Goal: Task Accomplishment & Management: Manage account settings

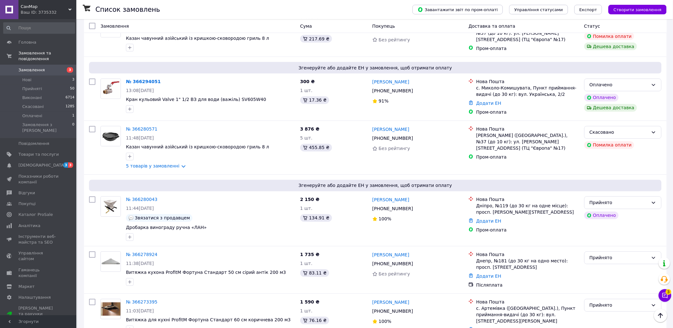
scroll to position [424, 0]
click at [618, 80] on div "Оплачено" at bounding box center [619, 83] width 59 height 7
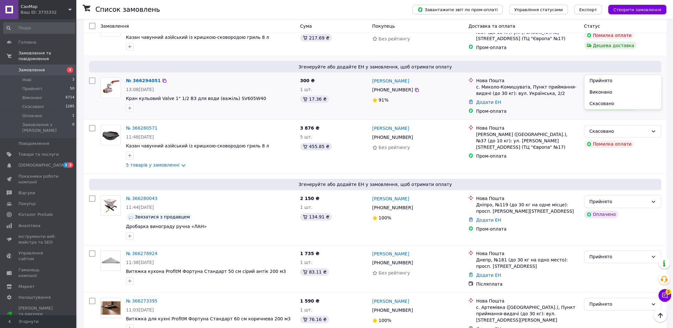
click at [607, 80] on li "Прийнято" at bounding box center [623, 80] width 77 height 11
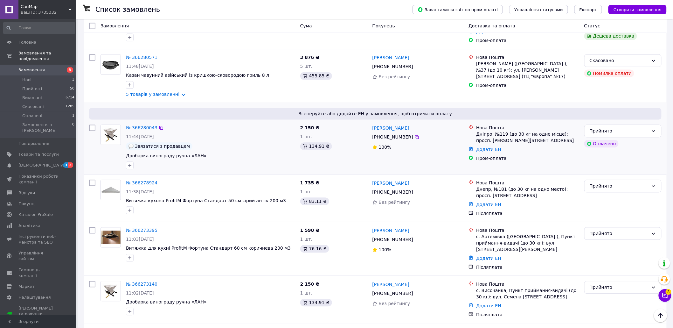
scroll to position [565, 0]
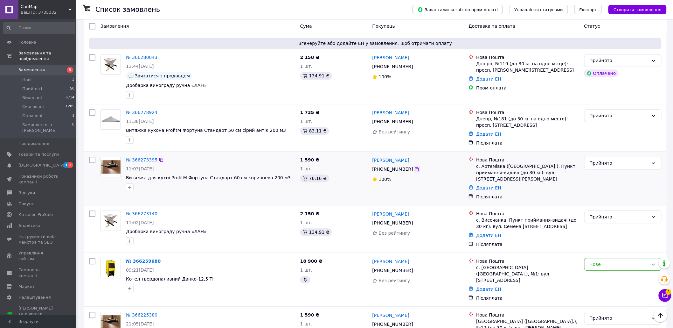
click at [415, 166] on icon at bounding box center [417, 168] width 5 height 5
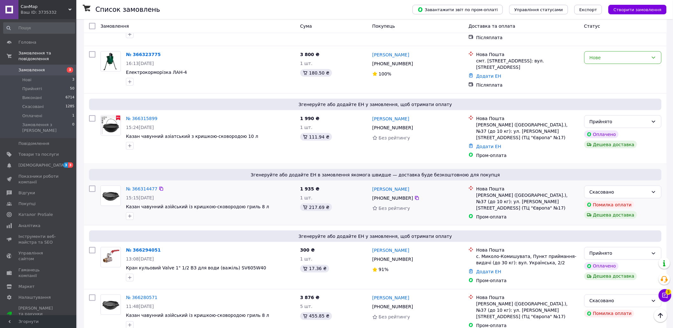
scroll to position [247, 0]
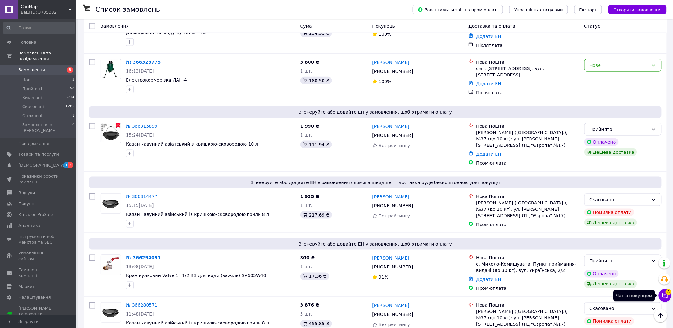
click at [664, 293] on icon at bounding box center [665, 295] width 6 height 6
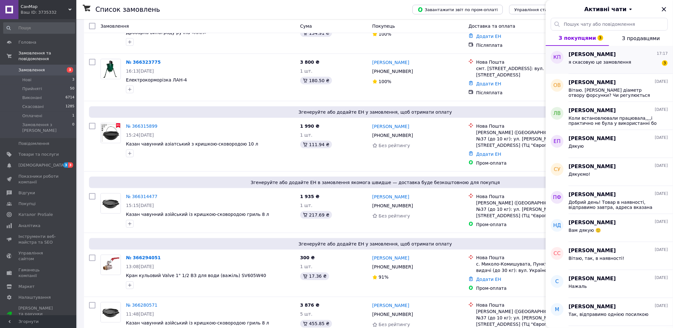
click at [625, 66] on div "я скасовую це замовлення 3" at bounding box center [618, 63] width 99 height 10
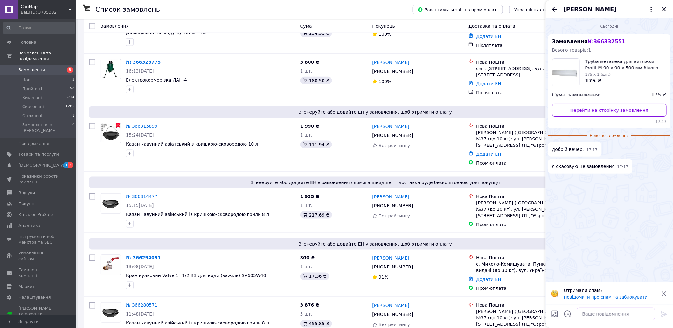
click at [610, 314] on textarea at bounding box center [616, 313] width 78 height 13
type textarea "ок"
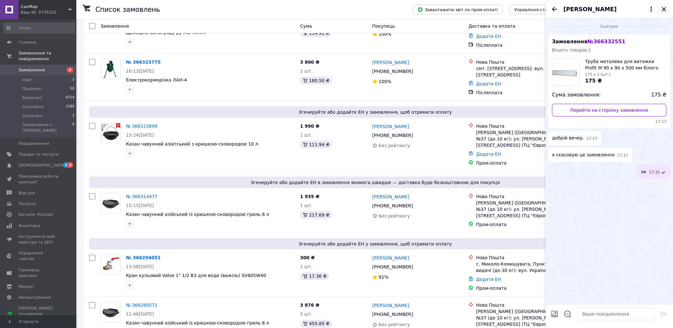
click at [667, 10] on icon "Закрити" at bounding box center [665, 9] width 8 height 8
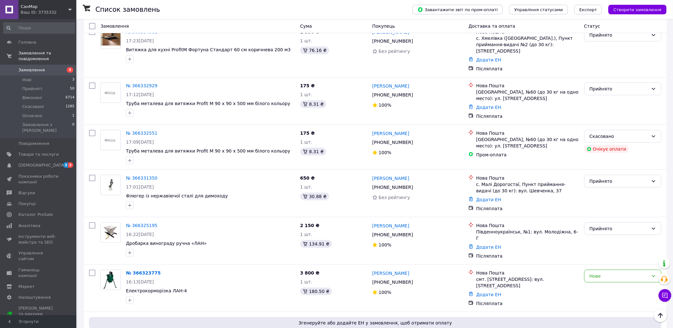
scroll to position [35, 0]
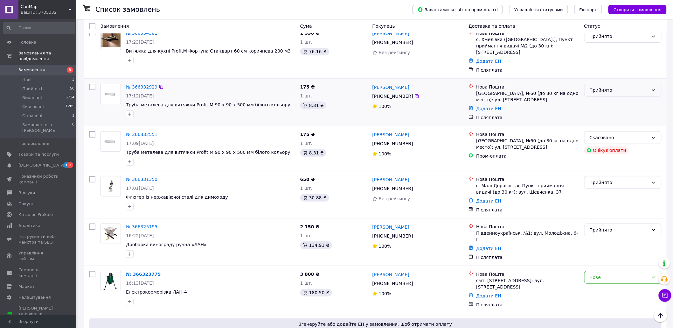
click at [621, 87] on div "Прийнято" at bounding box center [619, 90] width 59 height 7
click at [602, 108] on li "Скасовано" at bounding box center [623, 108] width 77 height 11
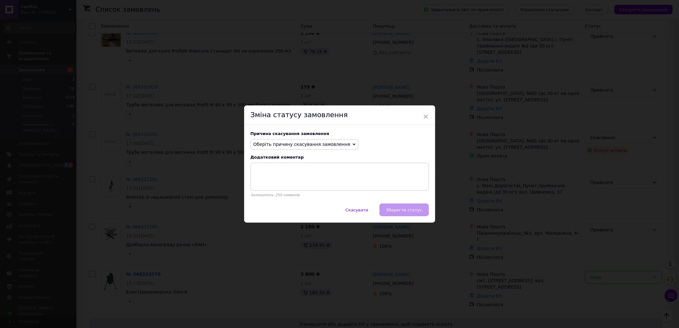
click at [304, 138] on div "Причина скасування замовлення Оберіть причину скасування замовлення Немає в ная…" at bounding box center [339, 164] width 191 height 79
click at [303, 143] on span "Оберіть причину скасування замовлення" at bounding box center [301, 144] width 97 height 5
click at [271, 183] on li "На прохання покупця" at bounding box center [305, 183] width 108 height 9
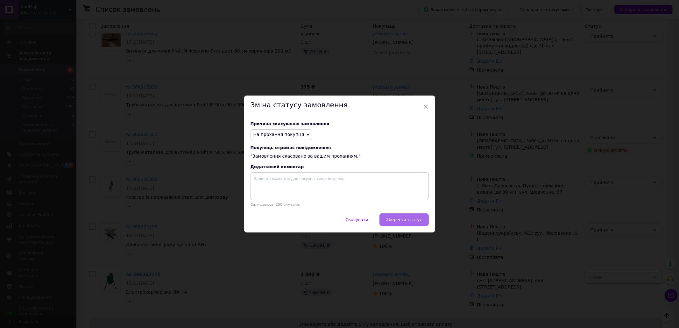
click at [406, 220] on span "Зберегти статус" at bounding box center [404, 219] width 36 height 5
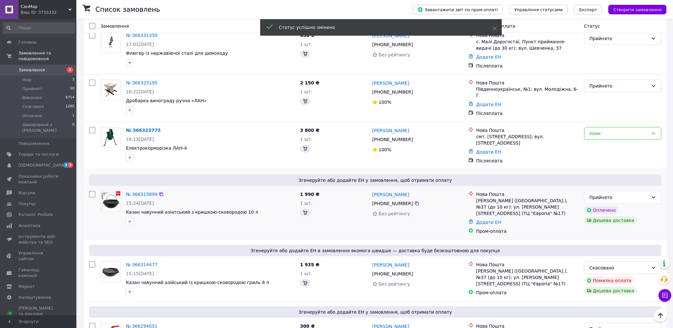
scroll to position [174, 0]
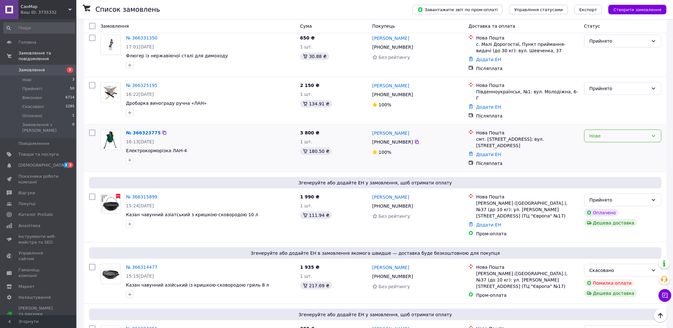
drag, startPoint x: 608, startPoint y: 129, endPoint x: 605, endPoint y: 131, distance: 3.6
click at [608, 132] on div "Нове" at bounding box center [619, 135] width 59 height 7
click at [597, 141] on li "Прийнято" at bounding box center [623, 140] width 77 height 11
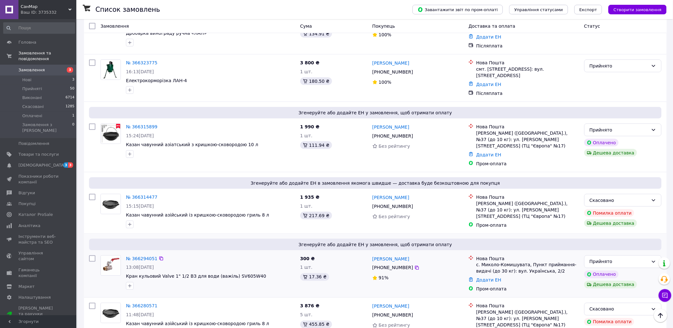
scroll to position [177, 0]
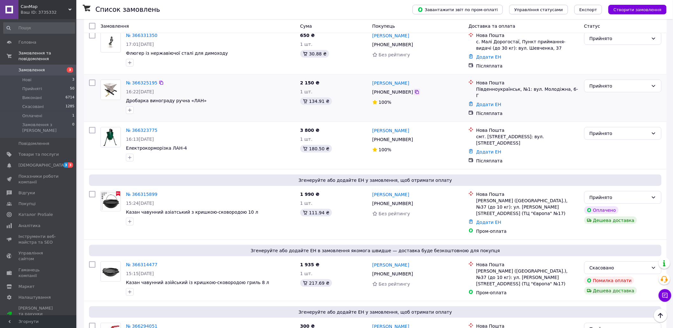
click at [415, 90] on icon at bounding box center [417, 92] width 4 height 4
click at [415, 137] on icon at bounding box center [417, 139] width 4 height 4
drag, startPoint x: 188, startPoint y: 138, endPoint x: 128, endPoint y: 141, distance: 60.8
click at [128, 145] on span "Електрокорморізка ЛАН-4" at bounding box center [210, 148] width 169 height 6
click at [151, 152] on div at bounding box center [211, 157] width 172 height 10
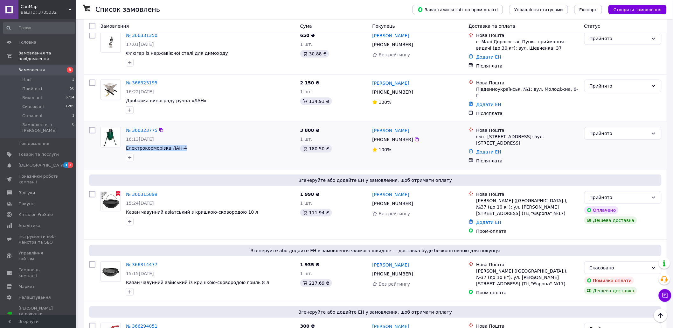
drag, startPoint x: 185, startPoint y: 139, endPoint x: 125, endPoint y: 141, distance: 59.2
click at [125, 141] on div "№ 366323775 16:13, 12.10.2025 Електрокорморізка ЛАН-4" at bounding box center [210, 143] width 174 height 39
copy span "Електрокорморізка ЛАН-4"
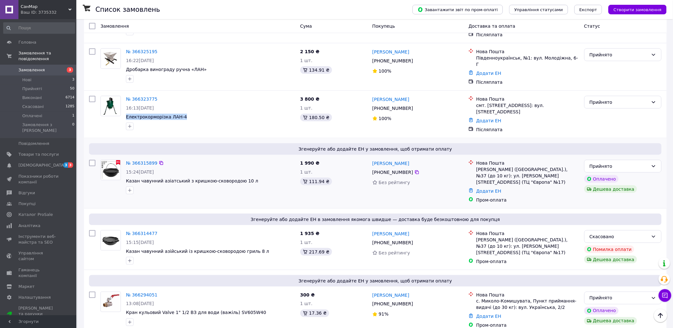
scroll to position [212, 0]
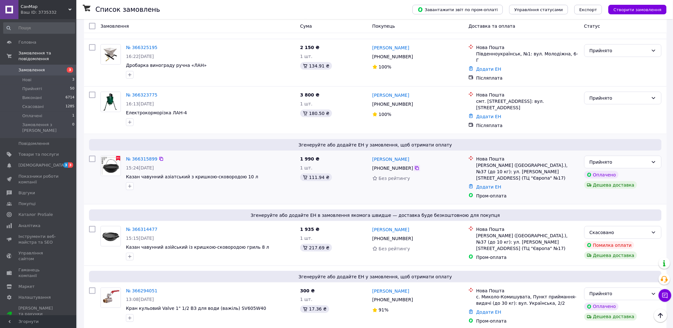
click at [415, 165] on icon at bounding box center [417, 167] width 5 height 5
drag, startPoint x: 247, startPoint y: 166, endPoint x: 126, endPoint y: 167, distance: 120.6
click at [126, 173] on span "Казан чавунний азіатський з кришкою-сковородою 10 л" at bounding box center [210, 176] width 169 height 6
copy span "Казан чавунний азіатський з кришкою-сковородою 10 л"
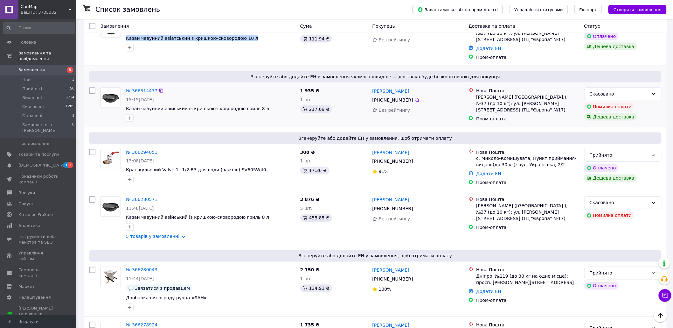
scroll to position [353, 0]
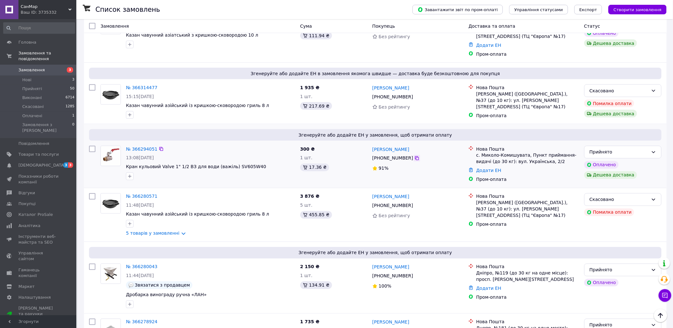
click at [415, 156] on icon at bounding box center [417, 158] width 5 height 5
click at [67, 162] on span "3" at bounding box center [65, 164] width 5 height 5
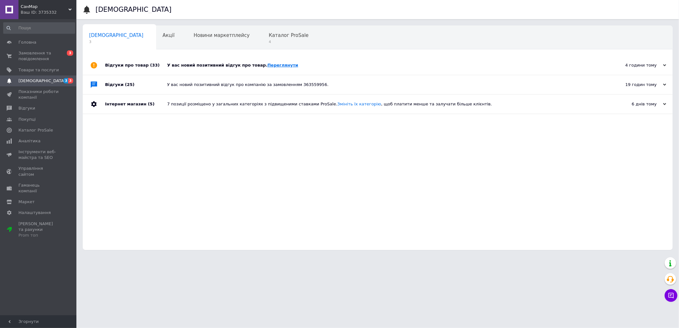
click at [271, 64] on link "Переглянути" at bounding box center [282, 65] width 31 height 5
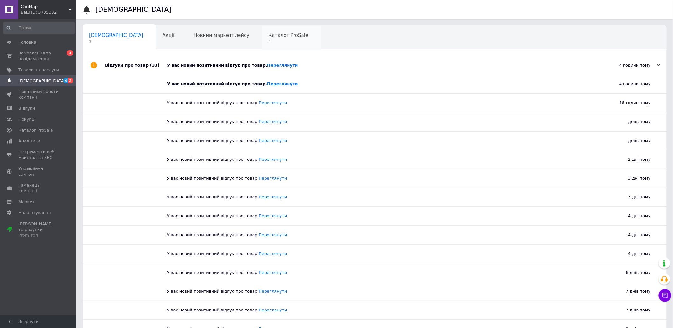
click at [269, 35] on span "Каталог ProSale" at bounding box center [289, 35] width 40 height 6
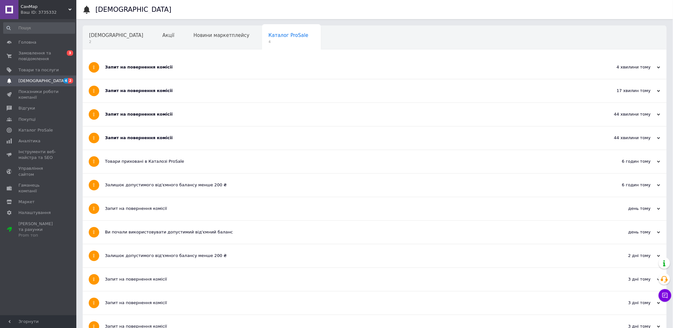
click at [138, 137] on div "Запит на повернення комісії" at bounding box center [351, 138] width 492 height 6
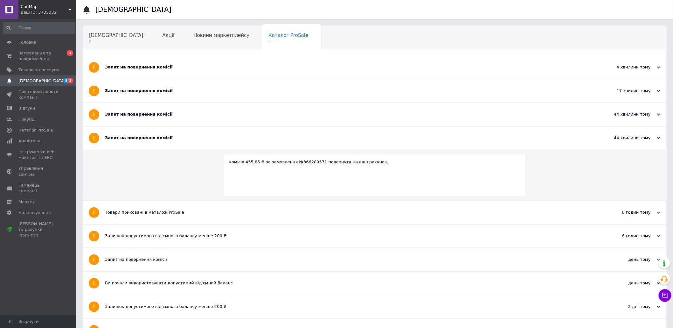
click at [137, 112] on div "Запит на повернення комісії" at bounding box center [351, 114] width 492 height 6
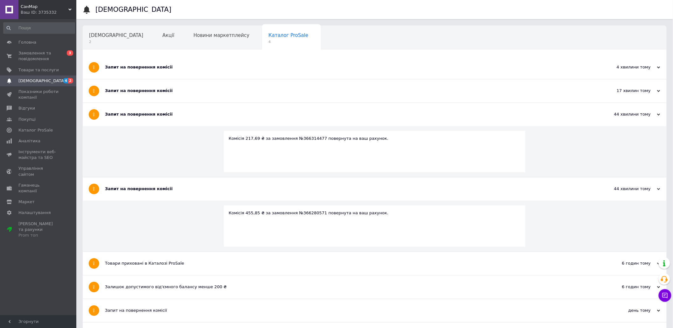
click at [141, 91] on div "Запит на повернення комісії" at bounding box center [351, 91] width 492 height 6
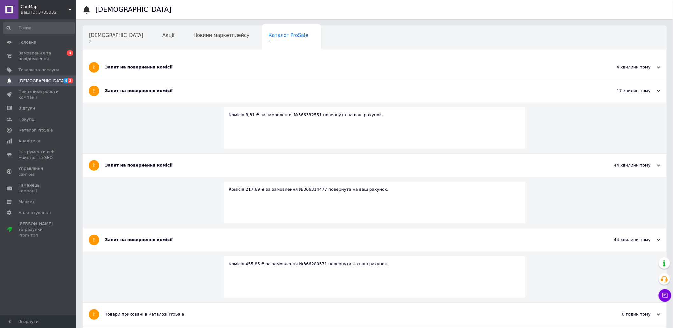
click at [146, 68] on div "Запит на повернення комісії" at bounding box center [351, 67] width 492 height 6
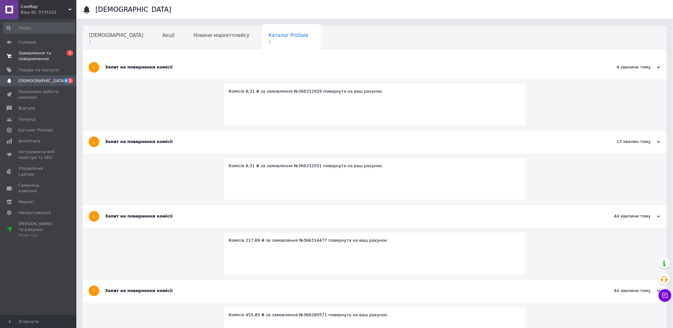
click at [29, 52] on span "Замовлення та повідомлення" at bounding box center [38, 55] width 40 height 11
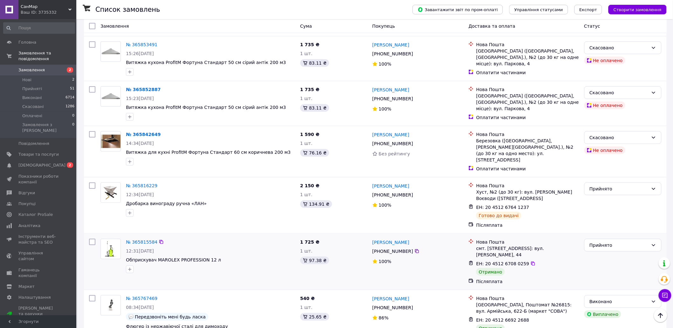
scroll to position [2191, 0]
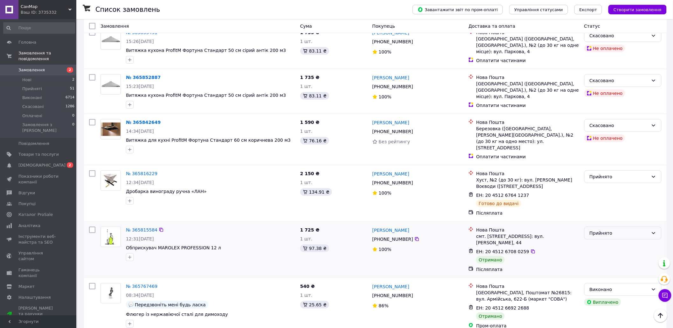
click at [620, 229] on div "Прийнято" at bounding box center [619, 232] width 59 height 7
click at [596, 119] on li "Виконано" at bounding box center [623, 119] width 77 height 11
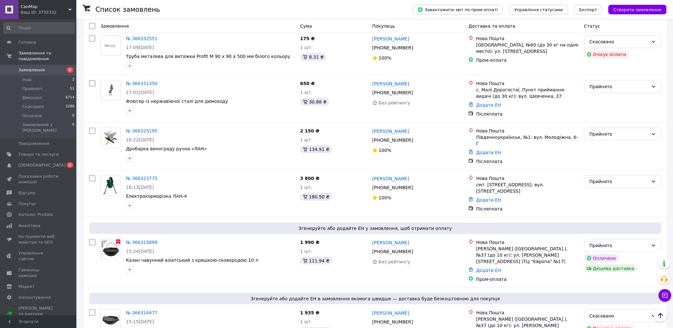
scroll to position [0, 0]
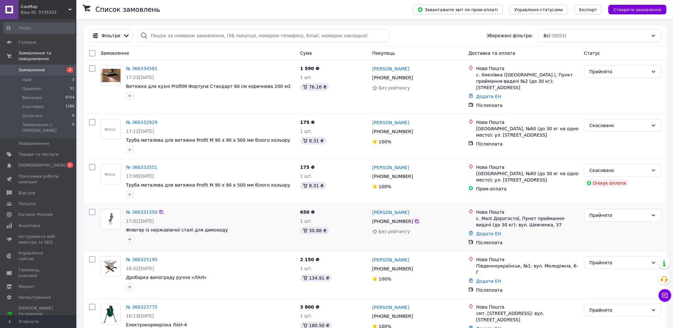
click at [415, 219] on icon at bounding box center [417, 221] width 5 height 5
click at [415, 78] on icon at bounding box center [417, 77] width 5 height 5
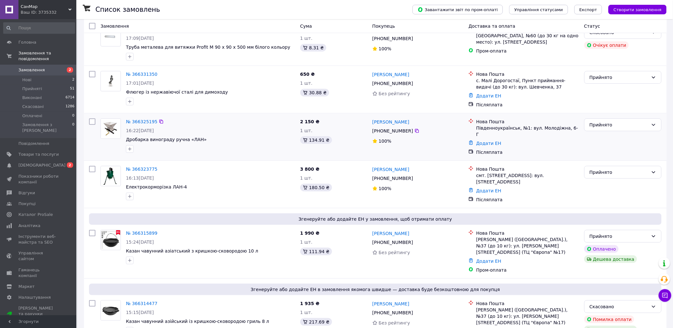
scroll to position [141, 0]
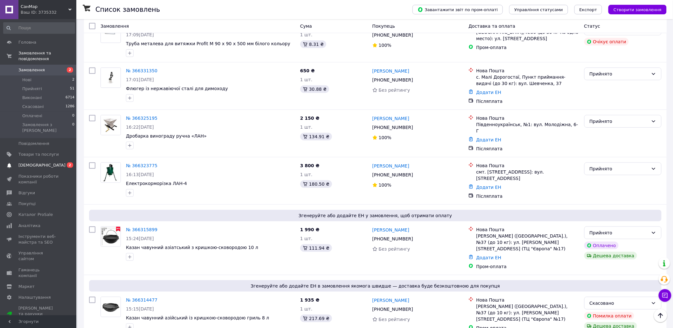
click at [72, 162] on span "2" at bounding box center [70, 164] width 6 height 5
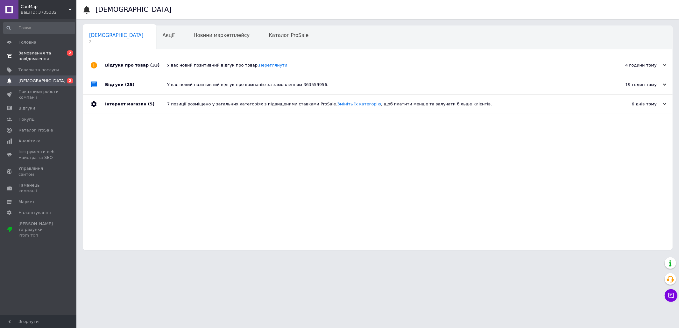
click at [36, 52] on span "Замовлення та повідомлення" at bounding box center [38, 55] width 40 height 11
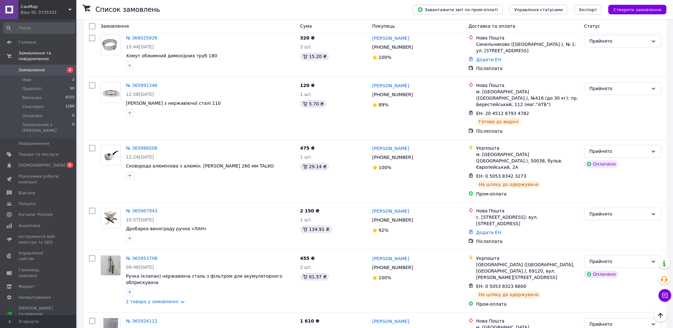
scroll to position [1626, 0]
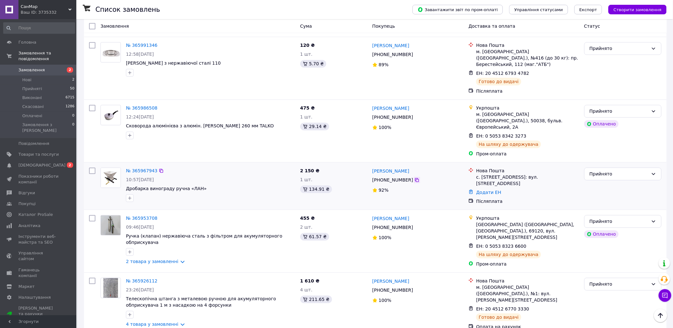
click at [415, 177] on icon at bounding box center [417, 179] width 5 height 5
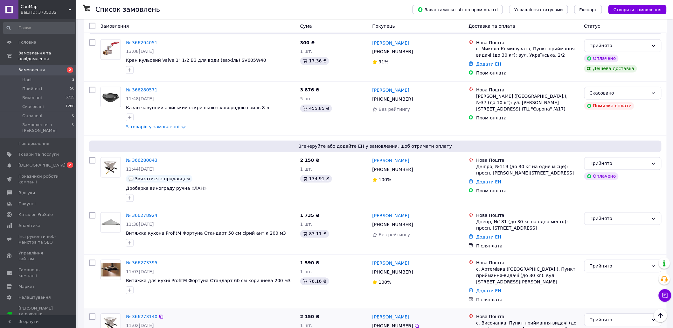
scroll to position [459, 0]
click at [415, 167] on icon at bounding box center [417, 169] width 5 height 5
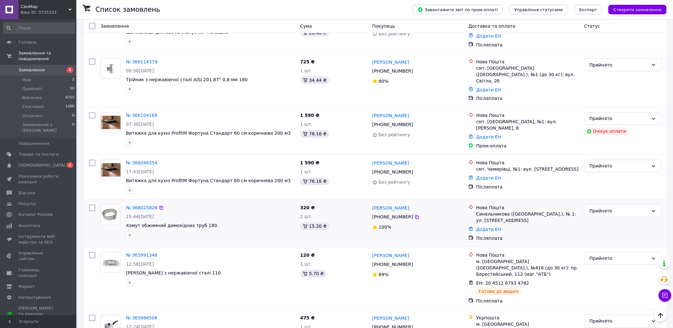
scroll to position [1414, 0]
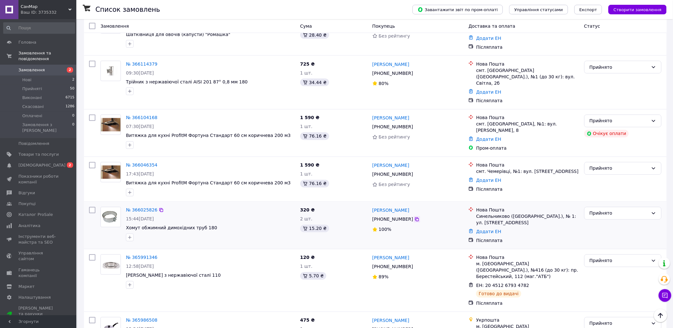
click at [415, 217] on icon at bounding box center [417, 219] width 4 height 4
click at [415, 217] on icon at bounding box center [417, 219] width 5 height 5
click at [665, 292] on icon at bounding box center [665, 295] width 6 height 6
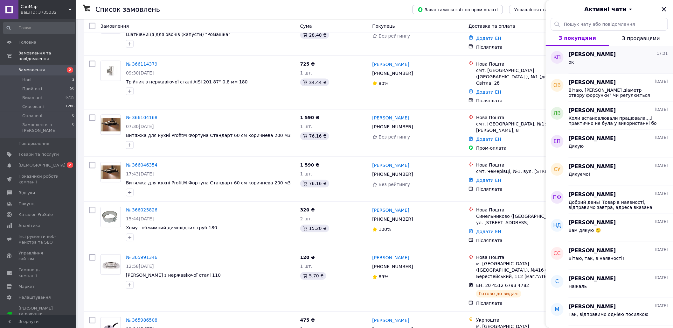
click at [606, 65] on div "ок" at bounding box center [618, 63] width 99 height 10
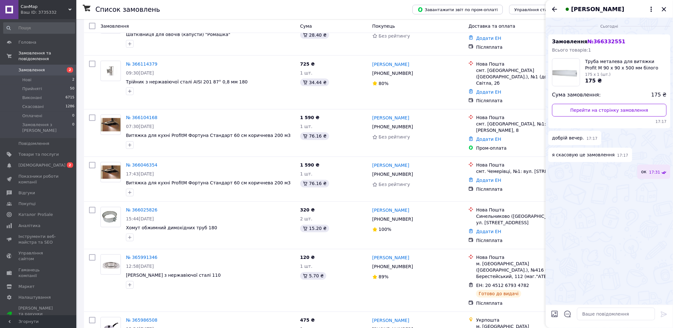
drag, startPoint x: 666, startPoint y: 8, endPoint x: 641, endPoint y: 12, distance: 24.7
click at [666, 8] on icon "Закрити" at bounding box center [665, 9] width 8 height 8
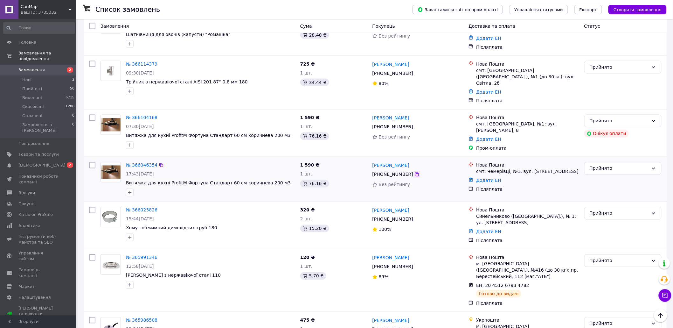
click at [415, 172] on icon at bounding box center [417, 174] width 5 height 5
click at [415, 217] on icon at bounding box center [417, 219] width 5 height 5
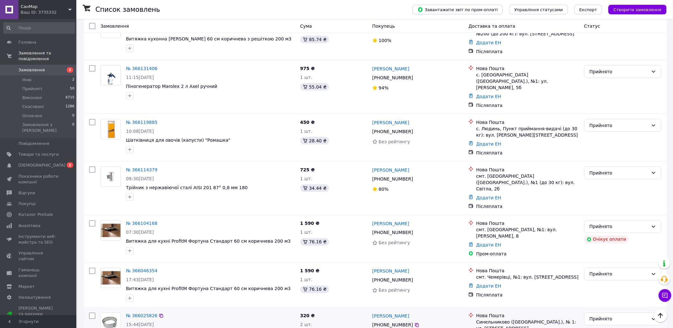
scroll to position [1308, 0]
click at [415, 230] on icon at bounding box center [417, 232] width 5 height 5
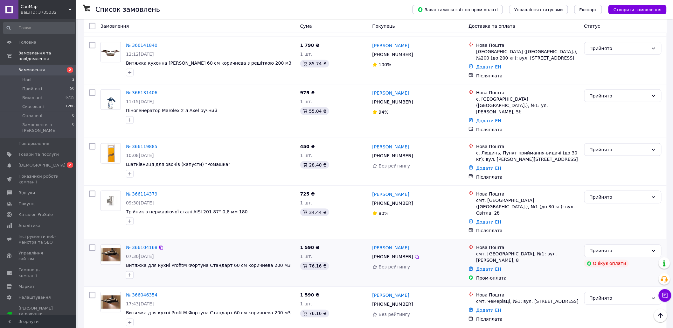
scroll to position [1273, 0]
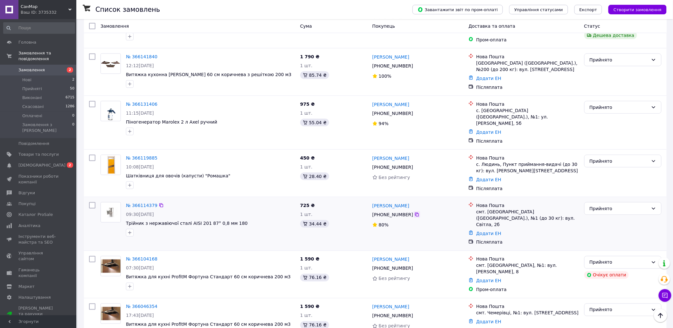
click at [415, 212] on icon at bounding box center [417, 214] width 5 height 5
click at [415, 213] on icon at bounding box center [417, 215] width 4 height 4
click at [415, 164] on icon at bounding box center [417, 166] width 5 height 5
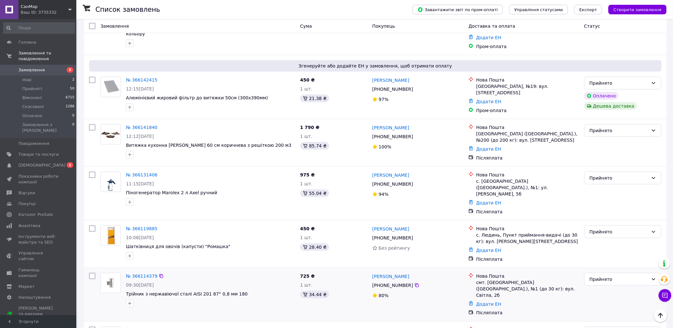
scroll to position [1202, 0]
click at [415, 182] on icon at bounding box center [417, 184] width 5 height 5
click at [415, 182] on icon at bounding box center [417, 184] width 4 height 4
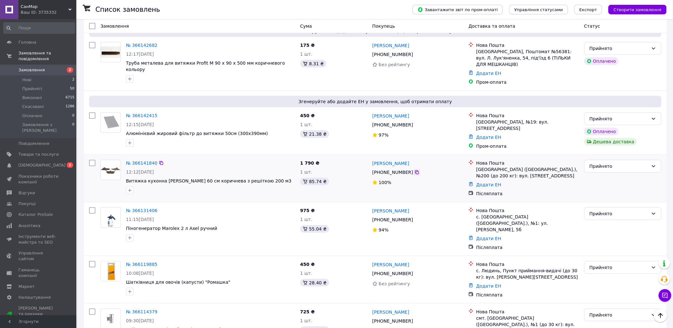
click at [415, 170] on icon at bounding box center [417, 172] width 5 height 5
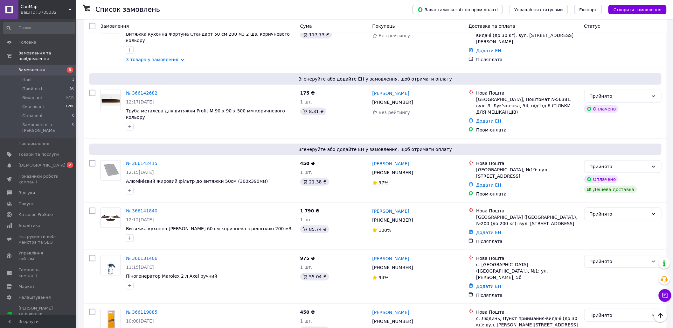
scroll to position [1166, 0]
click at [665, 297] on icon at bounding box center [665, 295] width 5 height 5
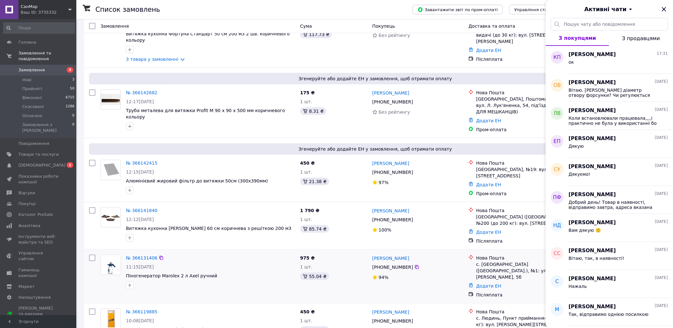
click at [608, 64] on div "ок" at bounding box center [618, 63] width 99 height 10
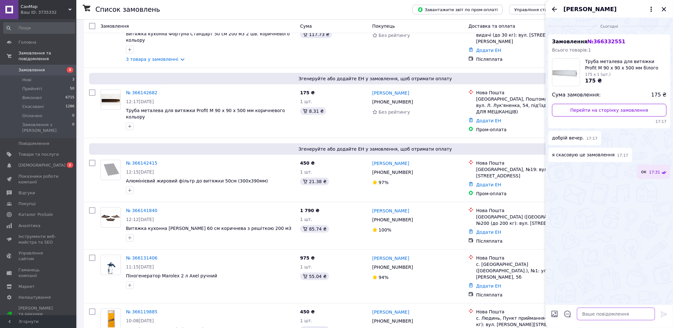
click at [598, 316] on textarea at bounding box center [616, 313] width 78 height 13
type textarea "Я перепрошую, [PERSON_NAME] відправляти трубу чи ні, Ви знову замовили..."
click at [663, 8] on icon "Закрити" at bounding box center [664, 9] width 4 height 4
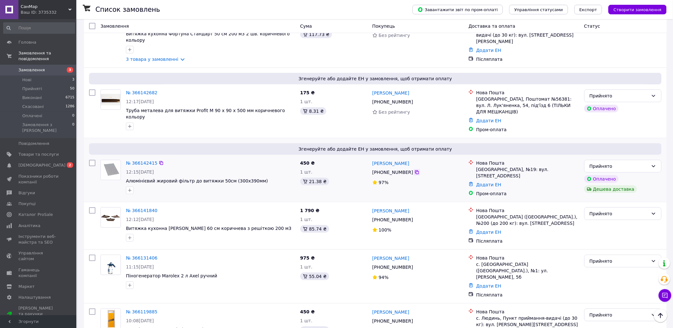
click at [415, 170] on icon at bounding box center [417, 172] width 5 height 5
click at [415, 170] on icon at bounding box center [417, 172] width 4 height 4
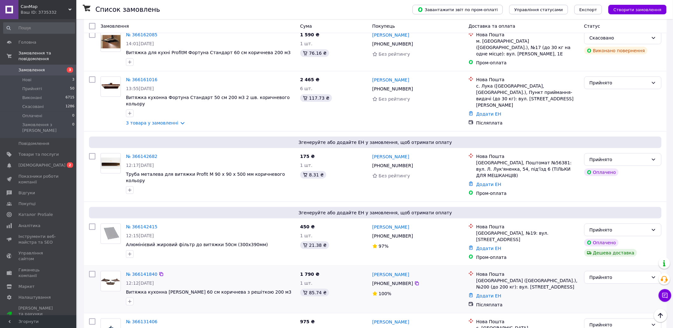
scroll to position [1096, 0]
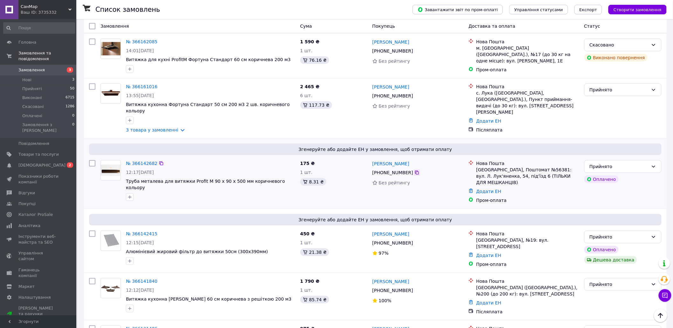
click at [415, 170] on icon at bounding box center [417, 172] width 5 height 5
click at [415, 171] on icon at bounding box center [417, 173] width 4 height 4
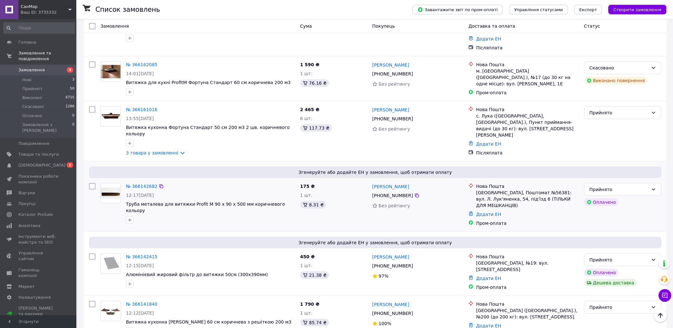
scroll to position [1060, 0]
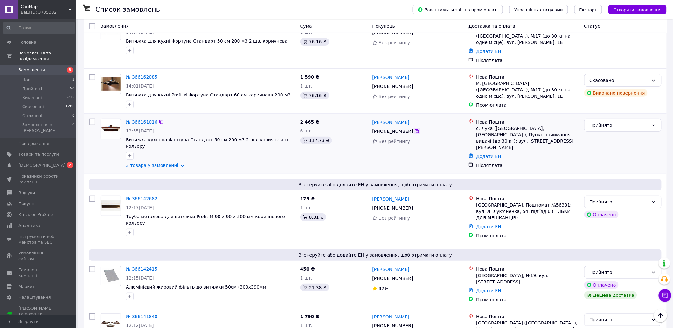
click at [415, 129] on icon at bounding box center [417, 131] width 5 height 5
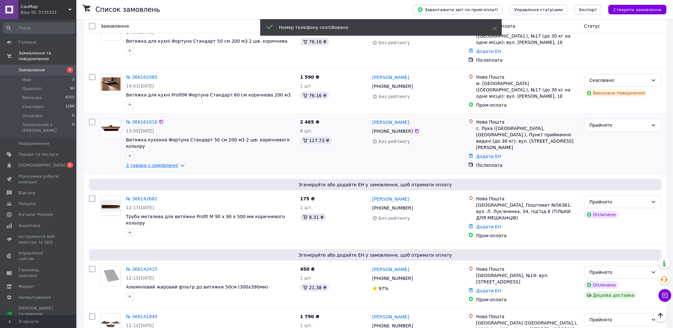
click at [174, 163] on link "3 товара у замовленні" at bounding box center [152, 165] width 52 height 5
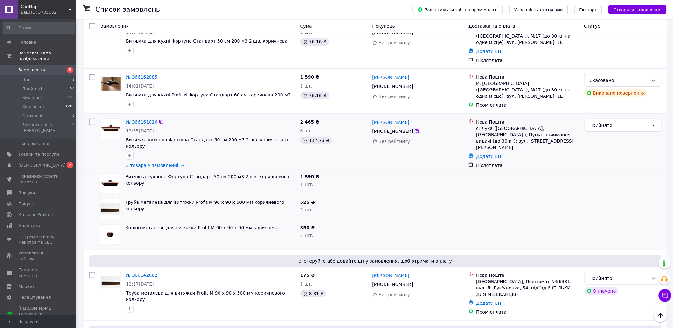
click at [415, 129] on icon at bounding box center [417, 131] width 5 height 5
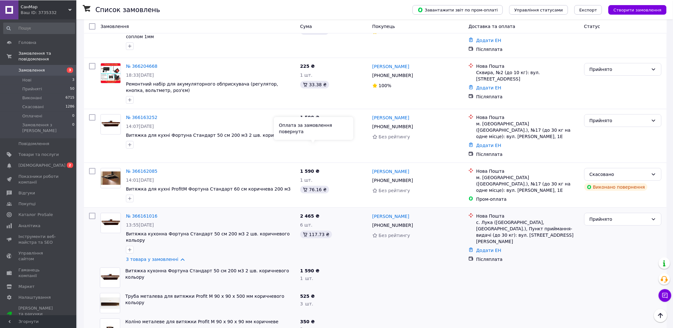
scroll to position [954, 0]
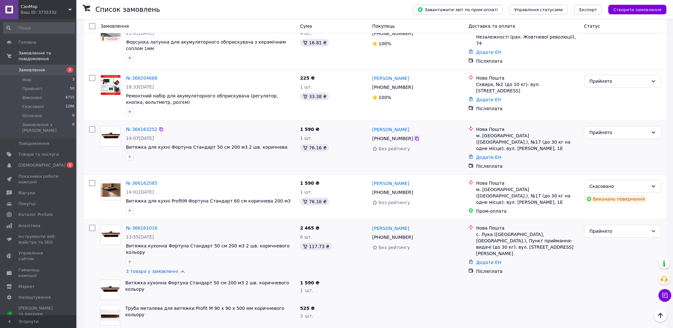
click at [415, 136] on icon at bounding box center [417, 138] width 5 height 5
click at [415, 136] on icon at bounding box center [417, 138] width 4 height 4
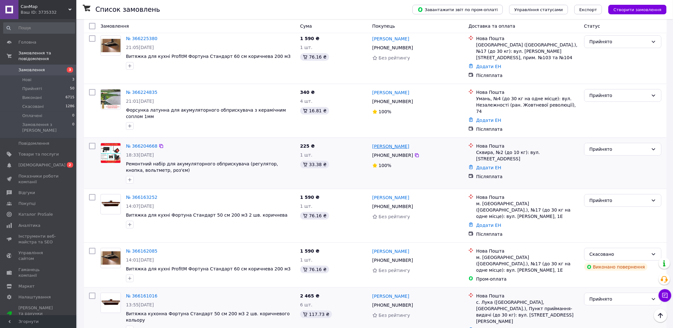
scroll to position [884, 0]
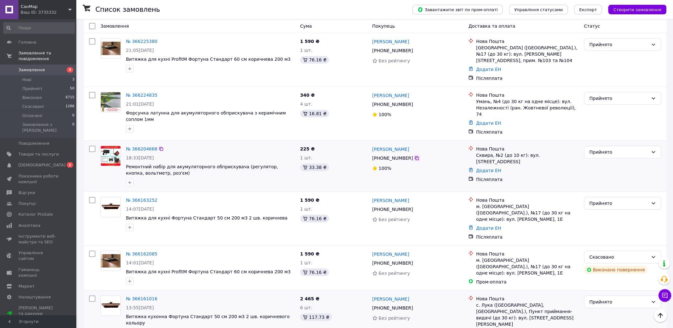
click at [415, 156] on icon at bounding box center [417, 158] width 5 height 5
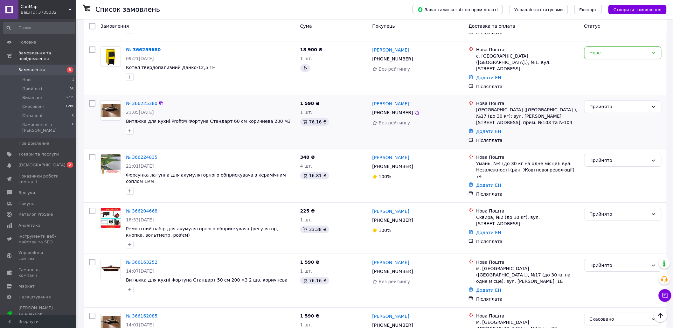
scroll to position [813, 0]
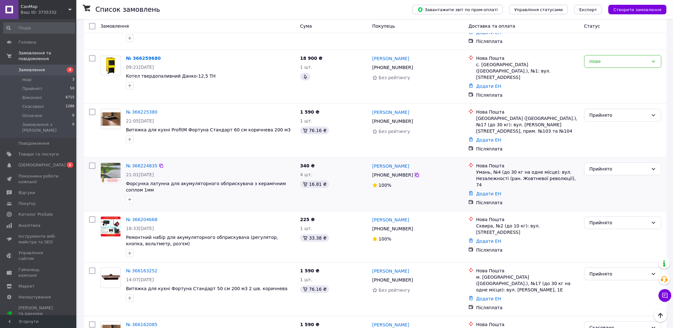
click at [415, 173] on icon at bounding box center [417, 175] width 4 height 4
click at [415, 119] on icon at bounding box center [417, 121] width 5 height 5
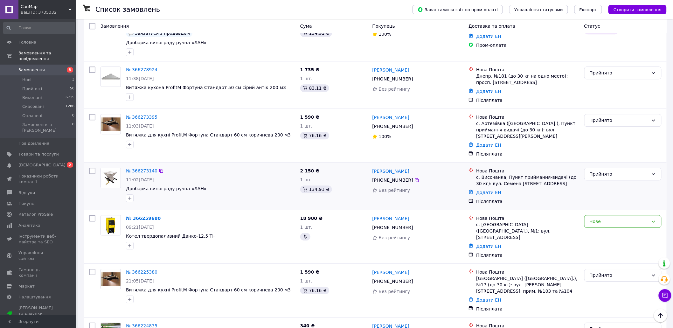
scroll to position [636, 0]
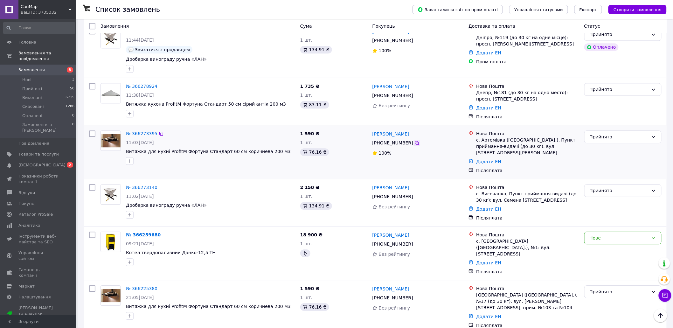
click at [415, 141] on icon at bounding box center [417, 143] width 4 height 4
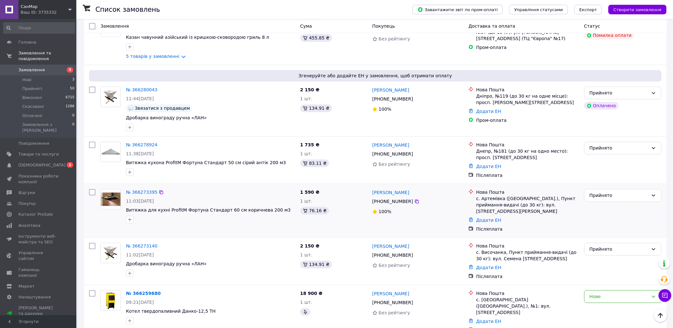
scroll to position [565, 0]
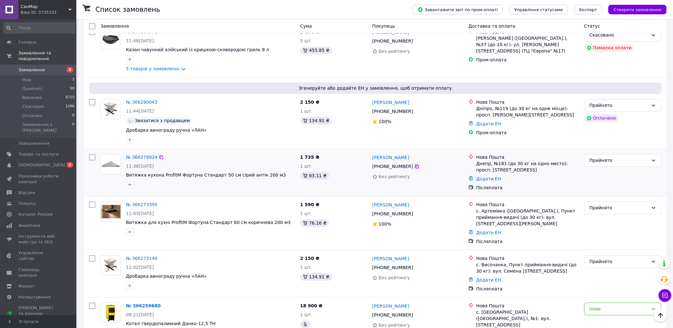
click at [415, 164] on icon at bounding box center [417, 166] width 5 height 5
click at [415, 164] on icon at bounding box center [417, 166] width 4 height 4
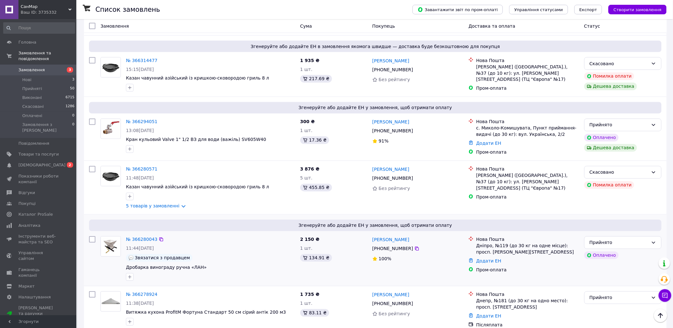
scroll to position [389, 0]
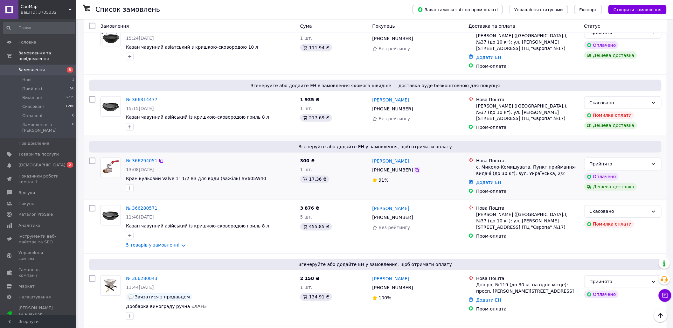
click at [415, 168] on icon at bounding box center [417, 170] width 5 height 5
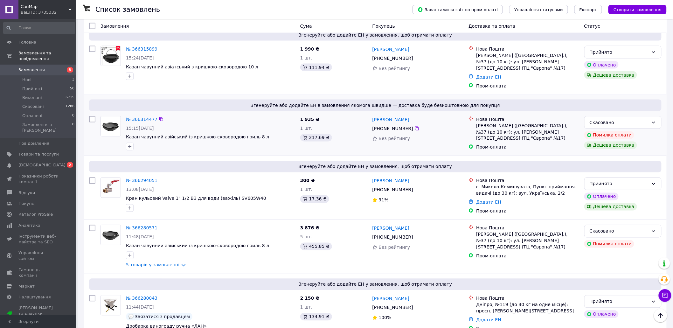
scroll to position [318, 0]
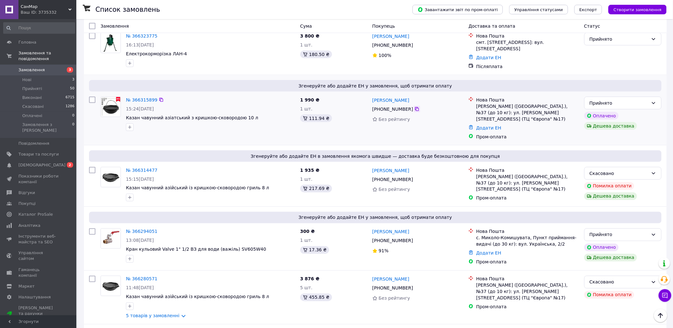
click at [415, 107] on icon at bounding box center [417, 109] width 5 height 5
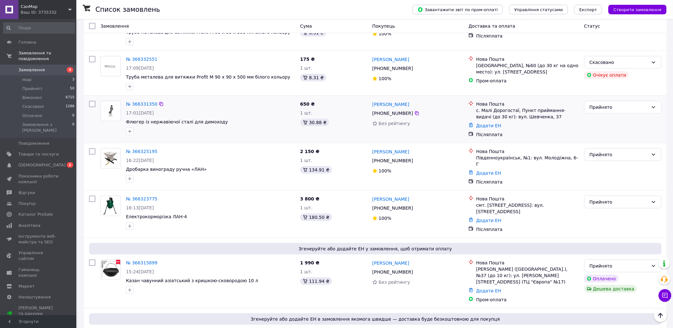
scroll to position [141, 0]
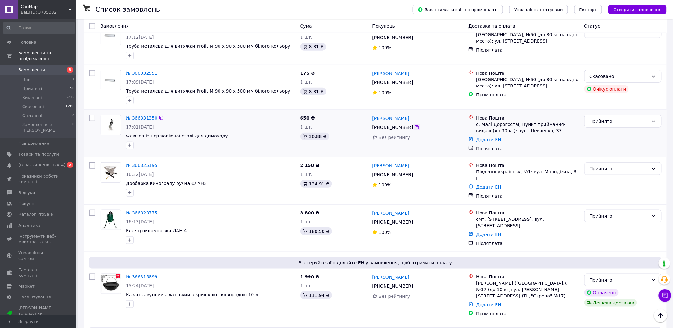
click at [415, 125] on icon at bounding box center [417, 127] width 5 height 5
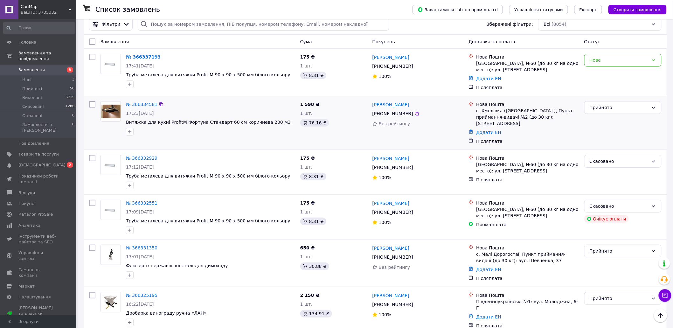
scroll to position [0, 0]
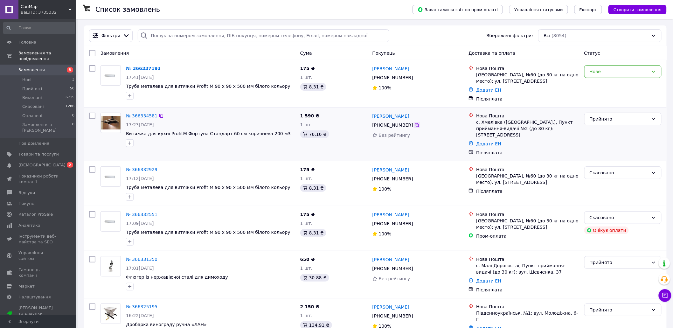
click at [415, 125] on icon at bounding box center [417, 125] width 4 height 4
click at [415, 78] on icon at bounding box center [417, 77] width 5 height 5
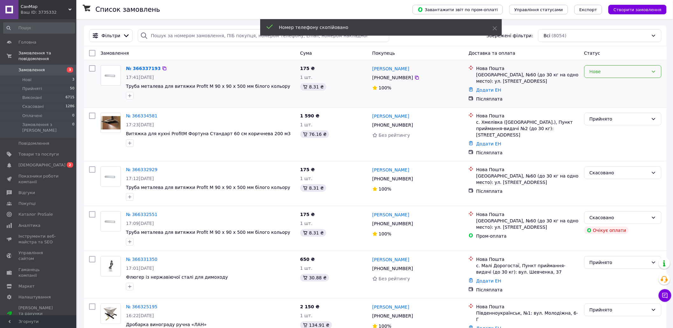
click at [618, 71] on div "Нове" at bounding box center [619, 71] width 59 height 7
click at [598, 85] on li "Прийнято" at bounding box center [623, 85] width 77 height 11
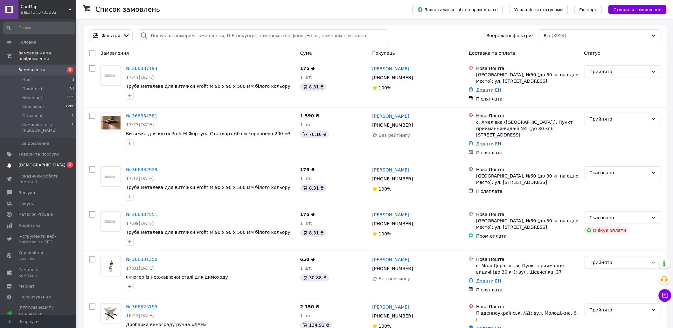
click at [72, 162] on span "2" at bounding box center [70, 164] width 6 height 5
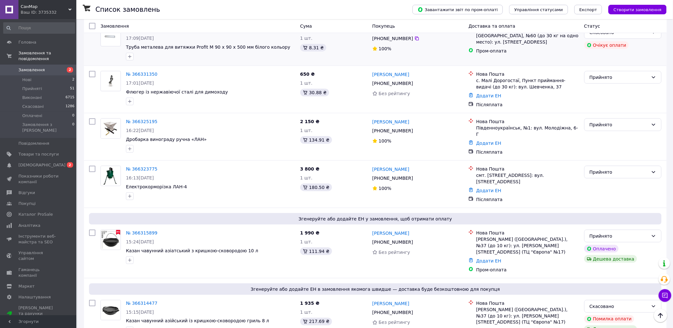
scroll to position [247, 0]
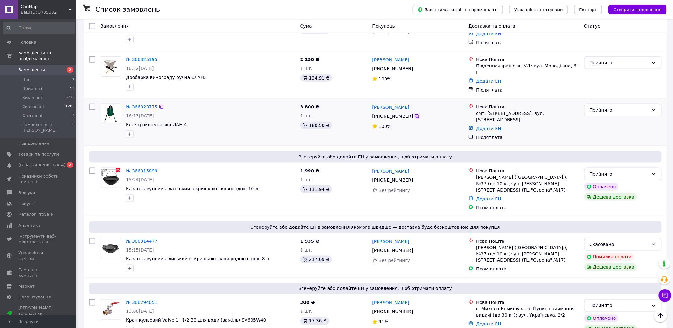
click at [415, 114] on icon at bounding box center [417, 116] width 4 height 4
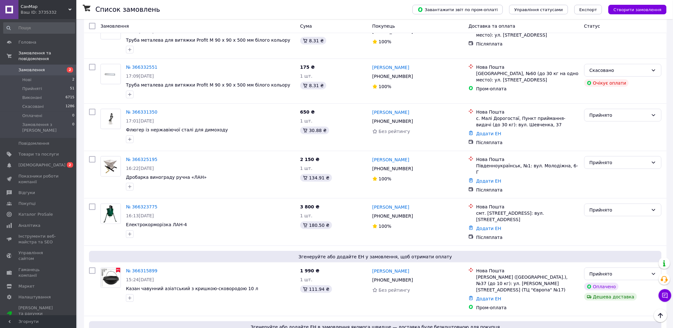
scroll to position [141, 0]
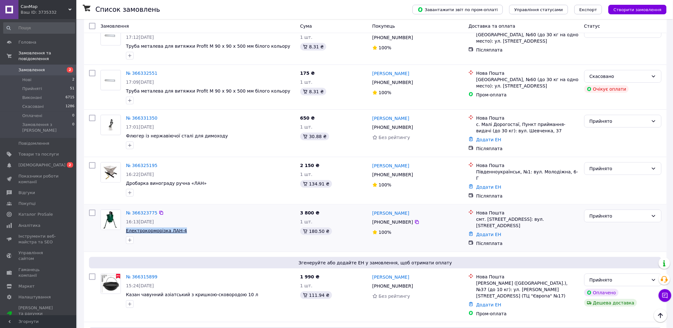
drag, startPoint x: 181, startPoint y: 222, endPoint x: 127, endPoint y: 223, distance: 54.7
click at [127, 227] on span "Електрокорморізка ЛАН-4" at bounding box center [210, 230] width 169 height 6
copy span "Електрокорморізка ЛАН-4"
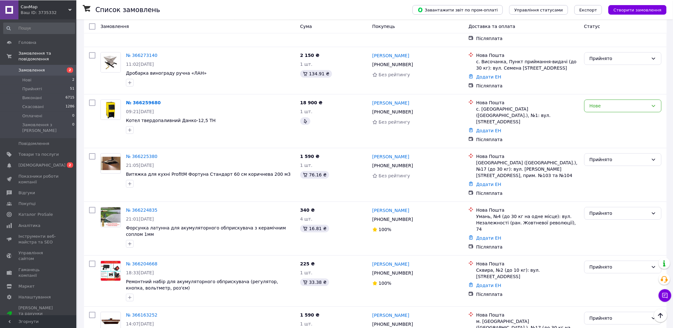
scroll to position [778, 0]
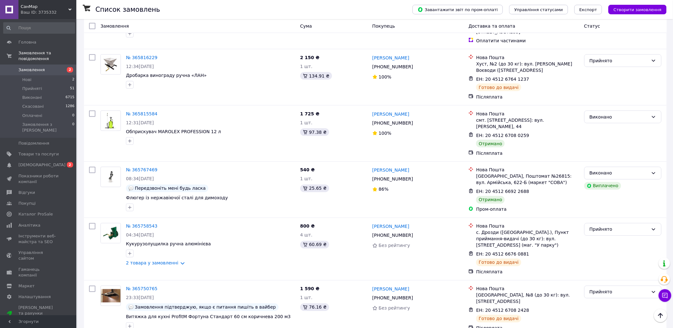
scroll to position [2359, 0]
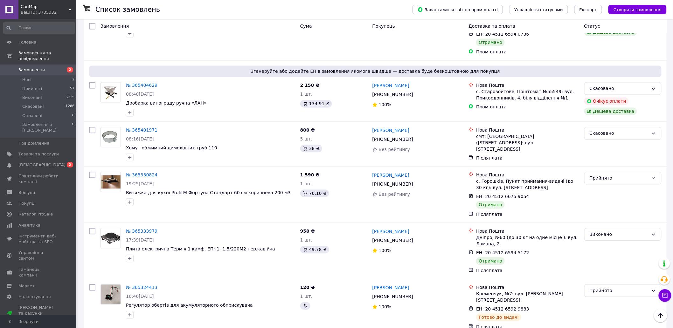
scroll to position [565, 0]
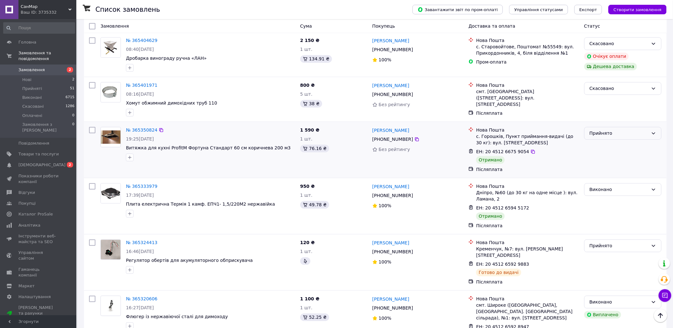
click at [615, 130] on div "Прийнято" at bounding box center [619, 133] width 59 height 7
click at [605, 109] on li "Виконано" at bounding box center [623, 109] width 77 height 11
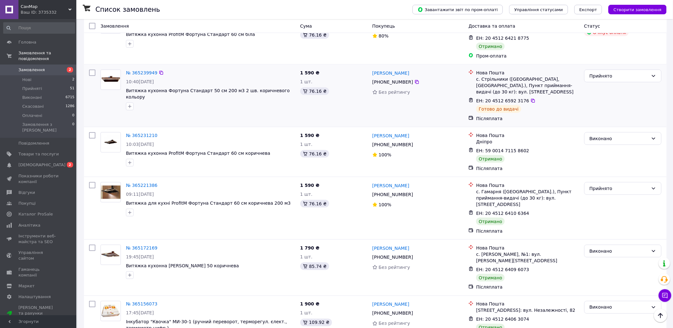
scroll to position [1273, 0]
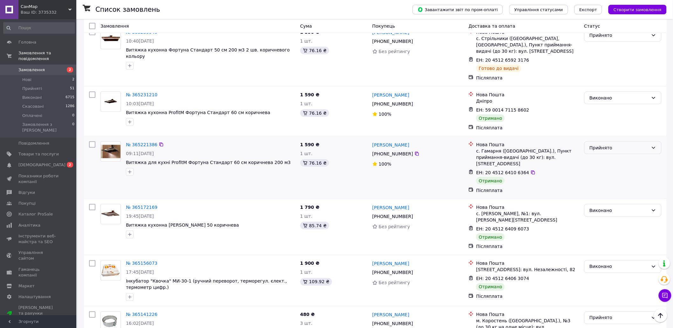
click at [627, 144] on div "Прийнято" at bounding box center [619, 147] width 59 height 7
click at [605, 105] on li "Виконано" at bounding box center [623, 105] width 77 height 11
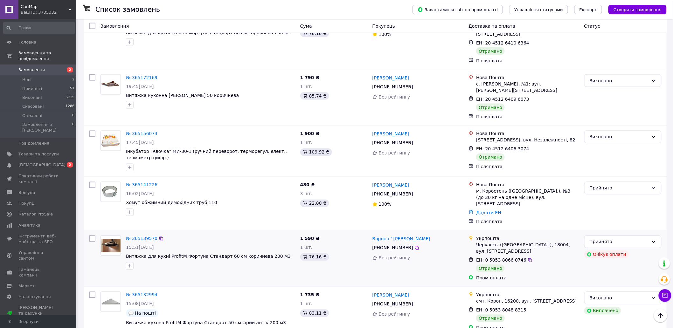
scroll to position [1414, 0]
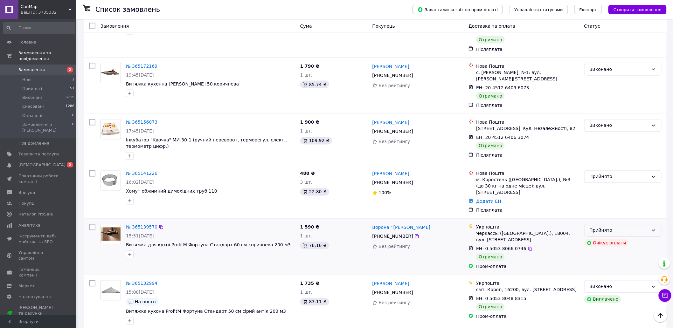
click at [622, 227] on div "Прийнято" at bounding box center [619, 230] width 59 height 7
click at [606, 169] on li "Виконано" at bounding box center [623, 169] width 77 height 11
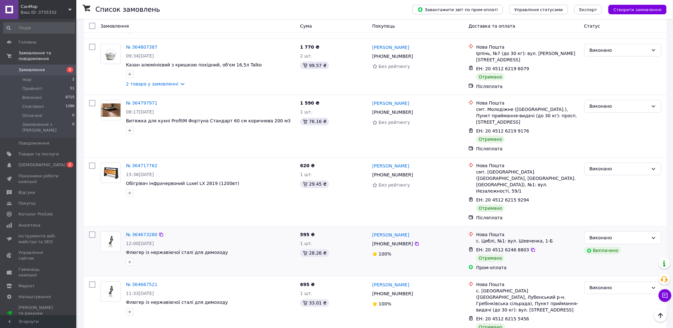
scroll to position [2438, 0]
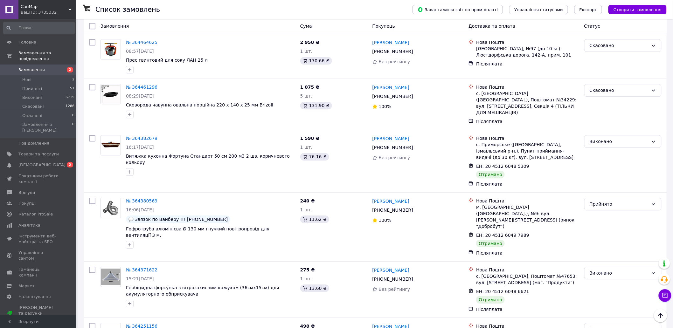
scroll to position [707, 0]
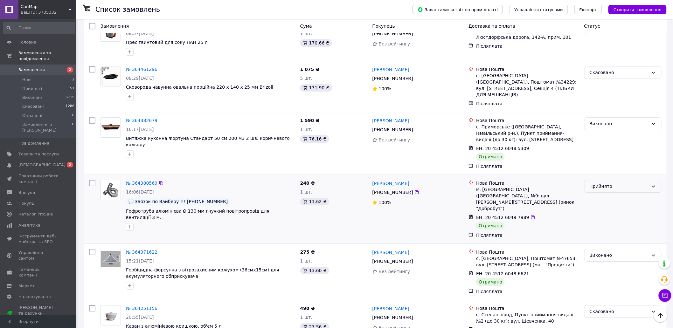
click at [618, 183] on div "Прийнято" at bounding box center [619, 186] width 59 height 7
click at [605, 169] on li "Виконано" at bounding box center [623, 169] width 77 height 11
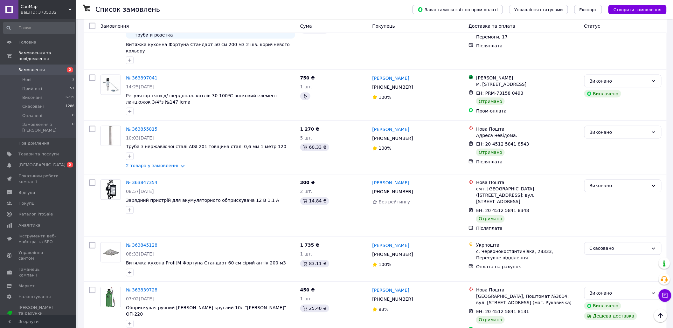
scroll to position [2394, 0]
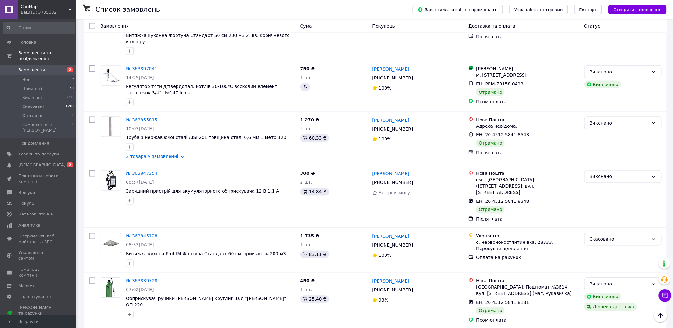
click at [33, 67] on span "Замовлення" at bounding box center [31, 70] width 26 height 6
